Goal: Information Seeking & Learning: Learn about a topic

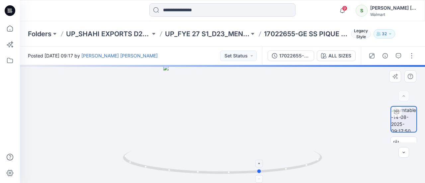
drag, startPoint x: 122, startPoint y: 159, endPoint x: 177, endPoint y: 168, distance: 56.6
click at [177, 168] on div at bounding box center [222, 124] width 405 height 118
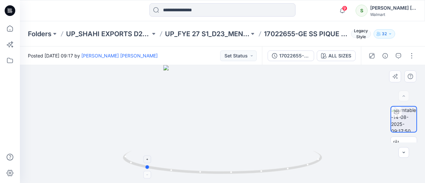
drag, startPoint x: 147, startPoint y: 168, endPoint x: 213, endPoint y: 171, distance: 65.8
click at [213, 171] on icon at bounding box center [223, 163] width 201 height 25
drag, startPoint x: 143, startPoint y: 168, endPoint x: 227, endPoint y: 170, distance: 84.4
click at [227, 170] on icon at bounding box center [223, 163] width 201 height 25
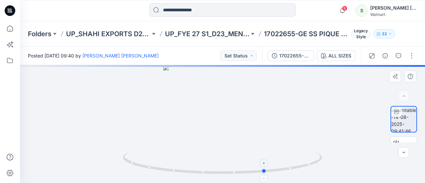
drag, startPoint x: 139, startPoint y: 167, endPoint x: 202, endPoint y: 172, distance: 62.6
click at [202, 172] on icon at bounding box center [223, 163] width 201 height 25
drag, startPoint x: 177, startPoint y: 172, endPoint x: 264, endPoint y: 171, distance: 87.4
click at [264, 171] on icon at bounding box center [223, 163] width 201 height 25
